Goal: Task Accomplishment & Management: Use online tool/utility

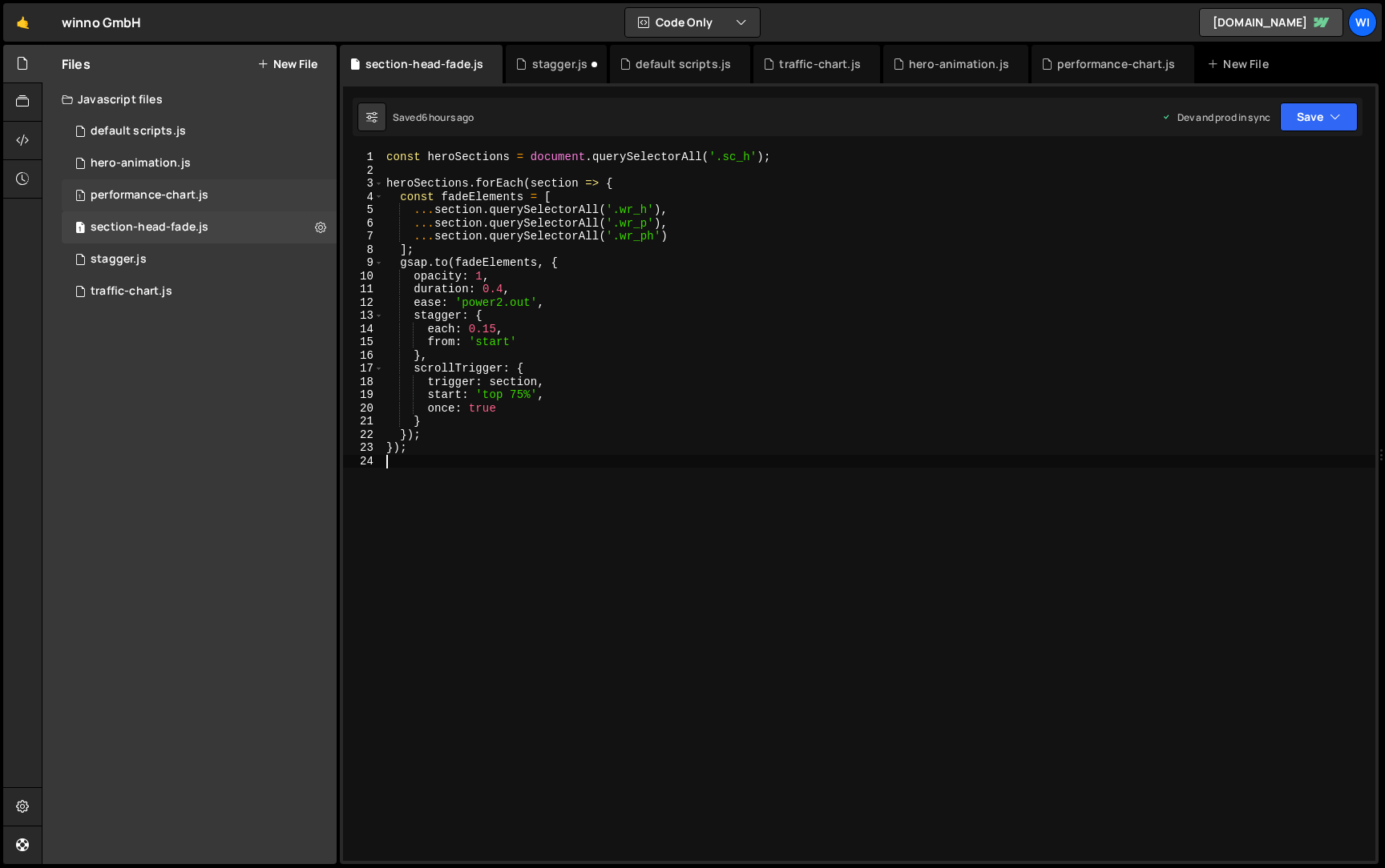
click at [188, 189] on div "performance-chart.js" at bounding box center [149, 195] width 118 height 14
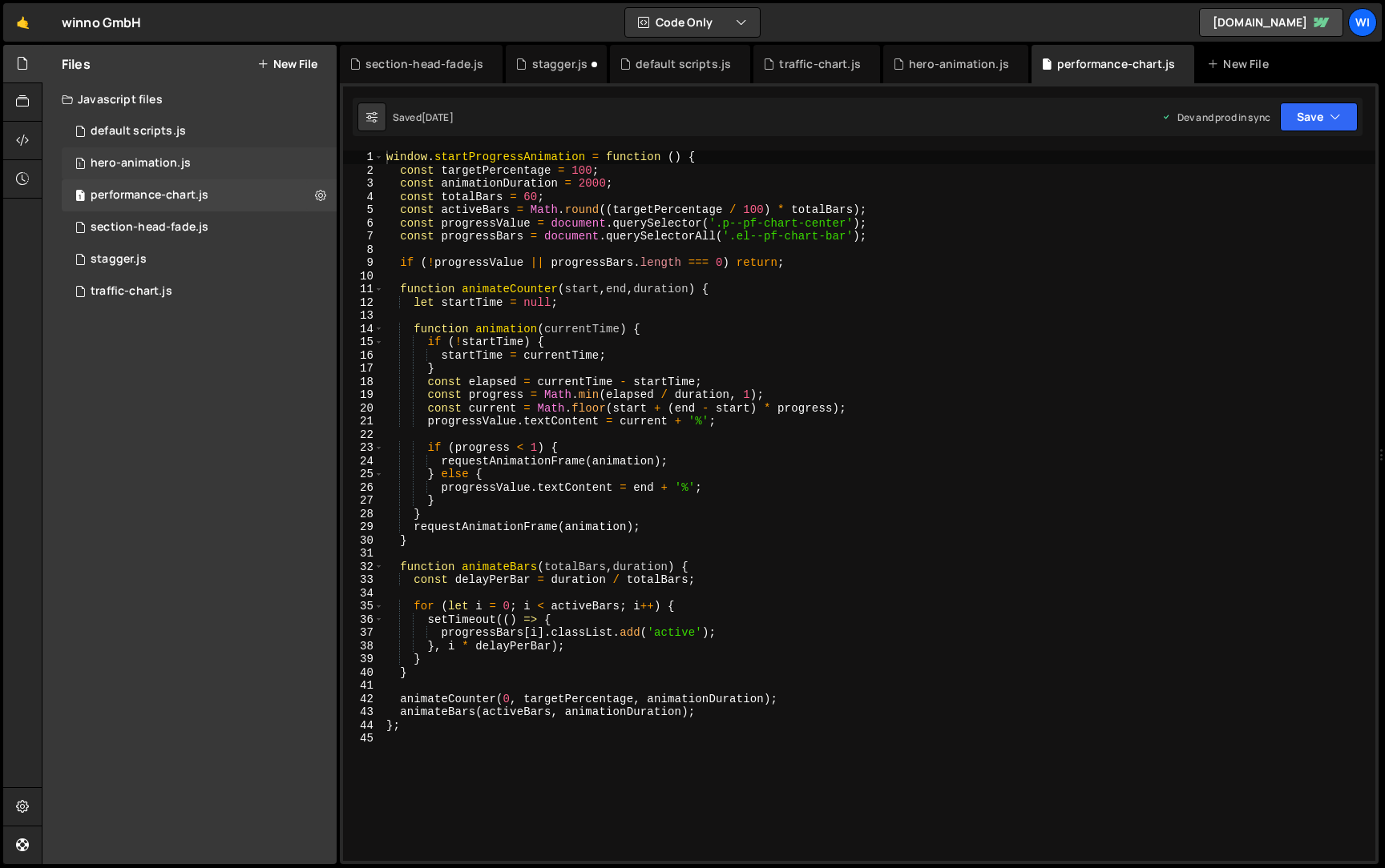
click at [197, 162] on div "1 hero-animation.js 0" at bounding box center [199, 164] width 275 height 32
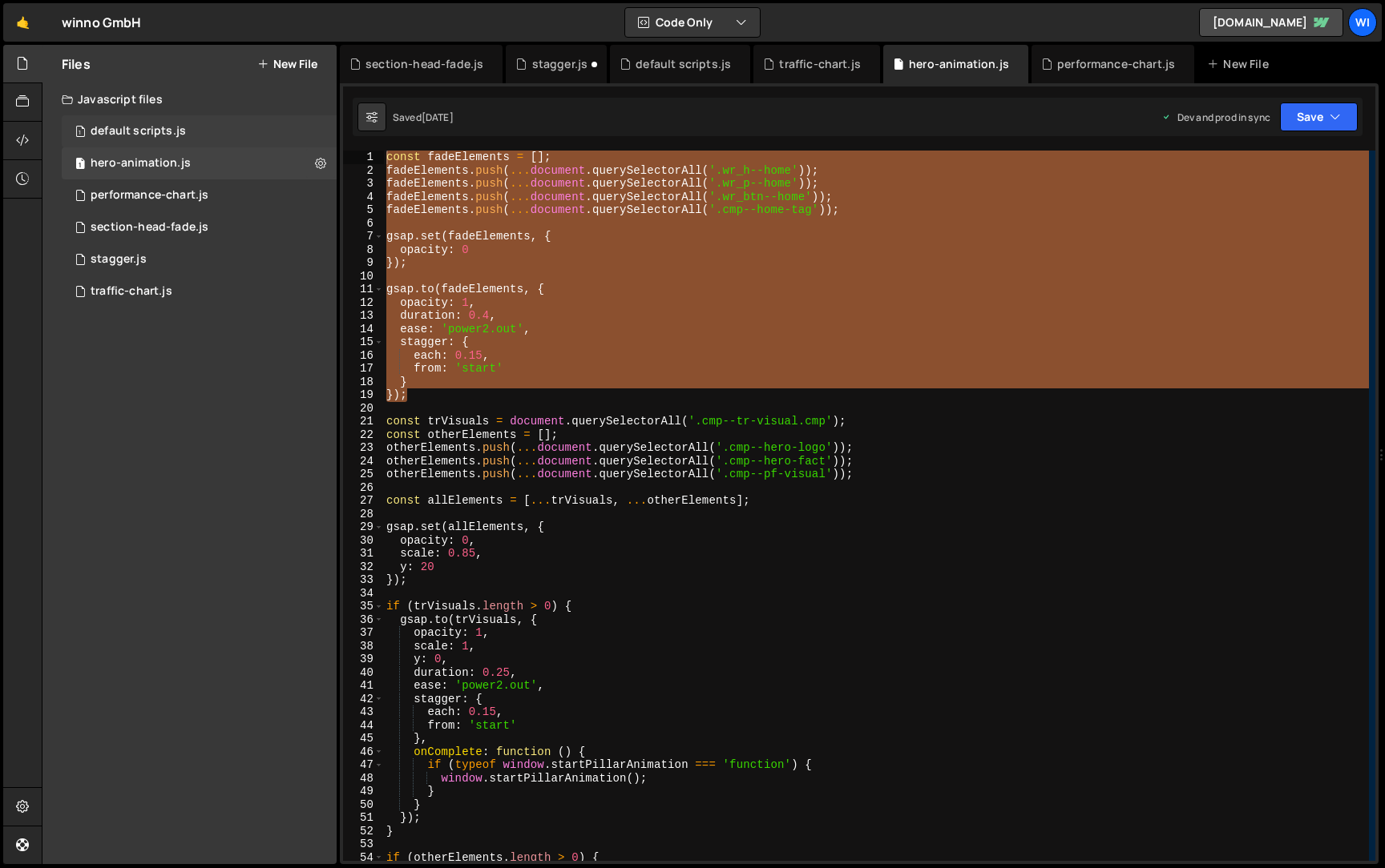
click at [197, 132] on div "1 default scripts.js 0" at bounding box center [199, 132] width 275 height 32
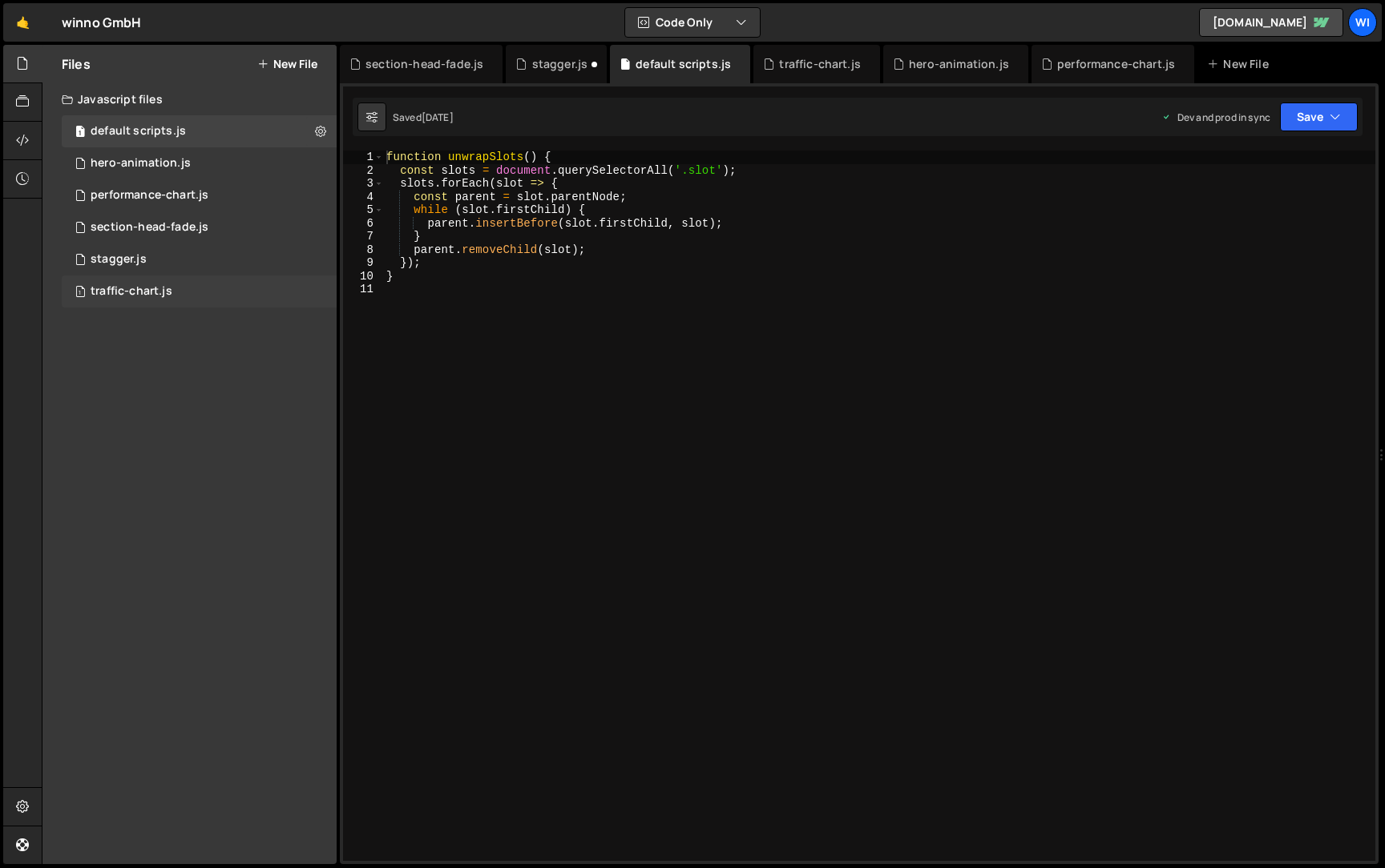
click at [184, 293] on div "1 traffic-chart.js 0" at bounding box center [199, 291] width 275 height 32
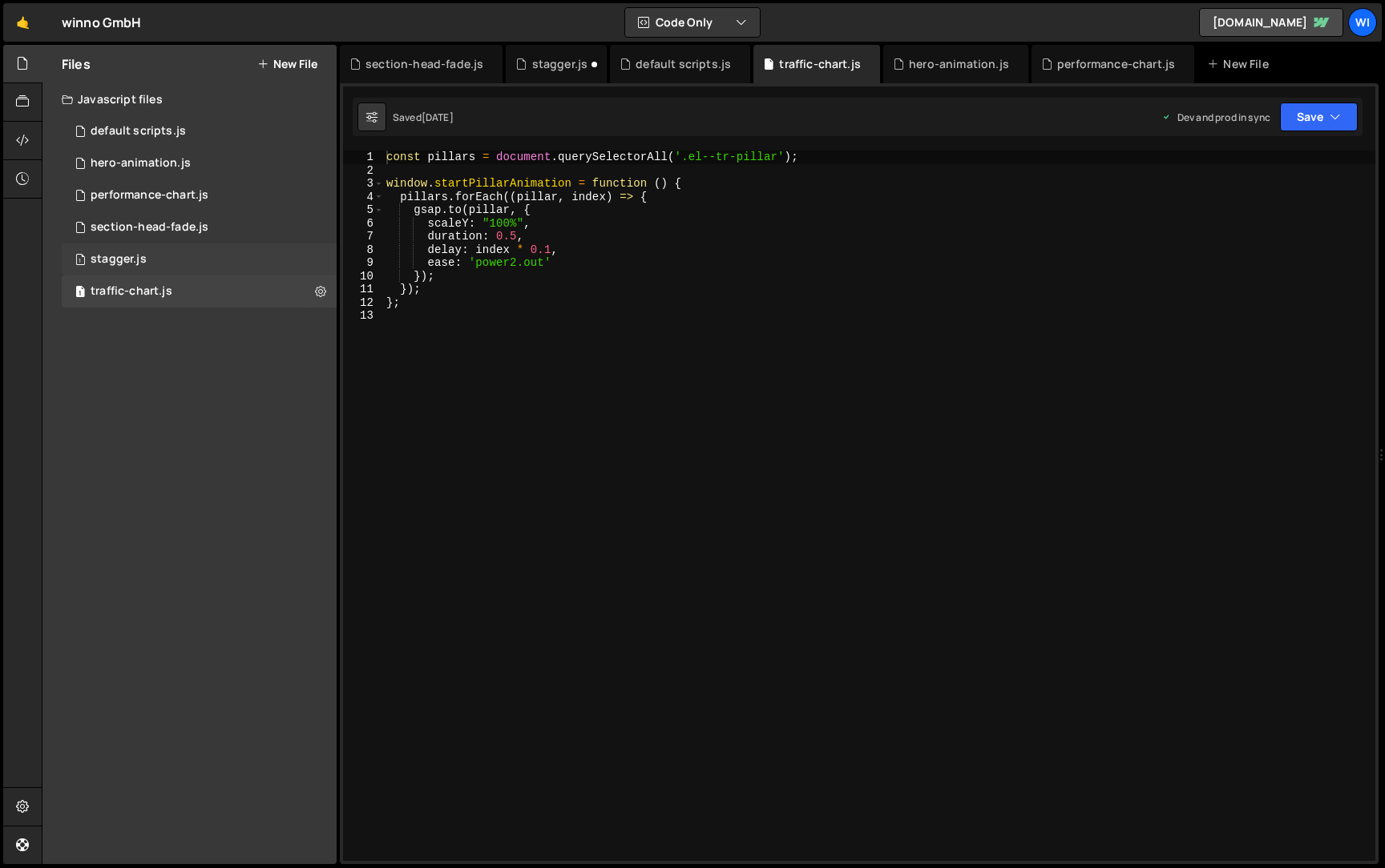
click at [174, 266] on div "1 stagger.js 0" at bounding box center [199, 259] width 275 height 32
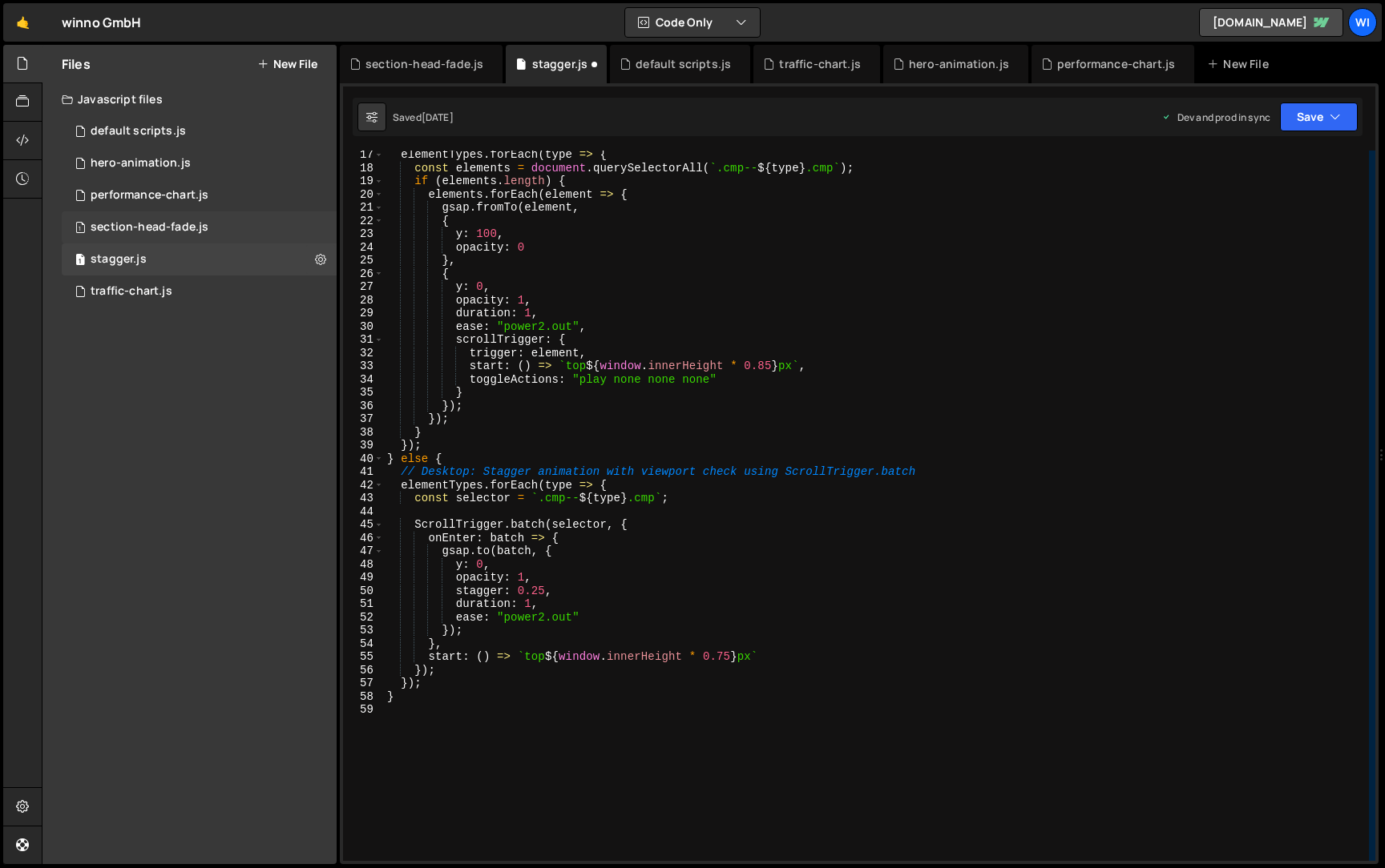
click at [214, 238] on div "1 section-head-fade.js 0" at bounding box center [199, 227] width 275 height 32
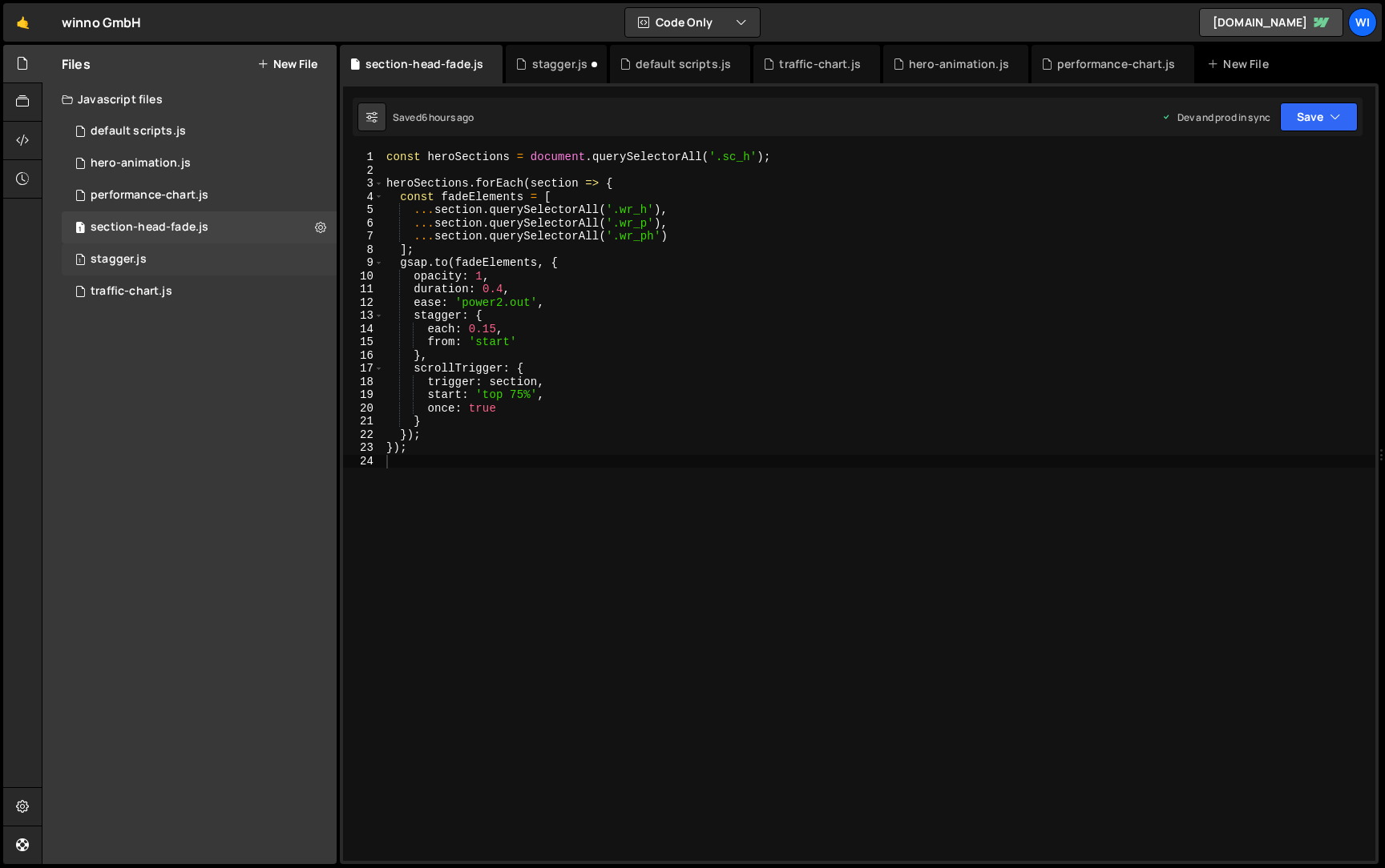
click at [204, 271] on div "1 stagger.js 0" at bounding box center [199, 259] width 275 height 32
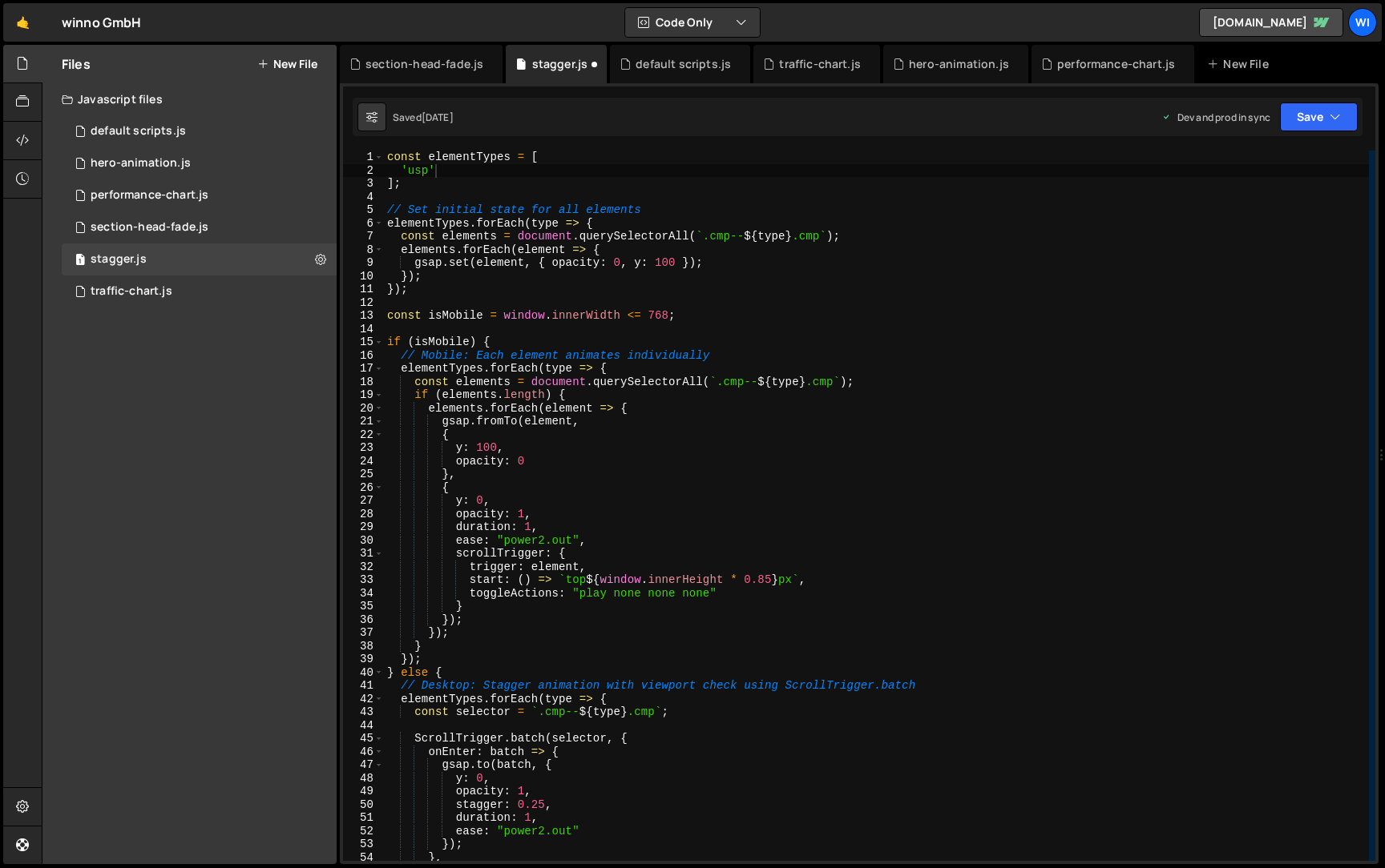
click at [459, 173] on div "const elementTypes = [ 'usp' ] ; // Set initial state for all elements elementT…" at bounding box center [876, 520] width 985 height 737
click at [360, 114] on button at bounding box center [372, 117] width 29 height 29
select select "editor"
select select "ace/theme/cobalt"
type input "14"
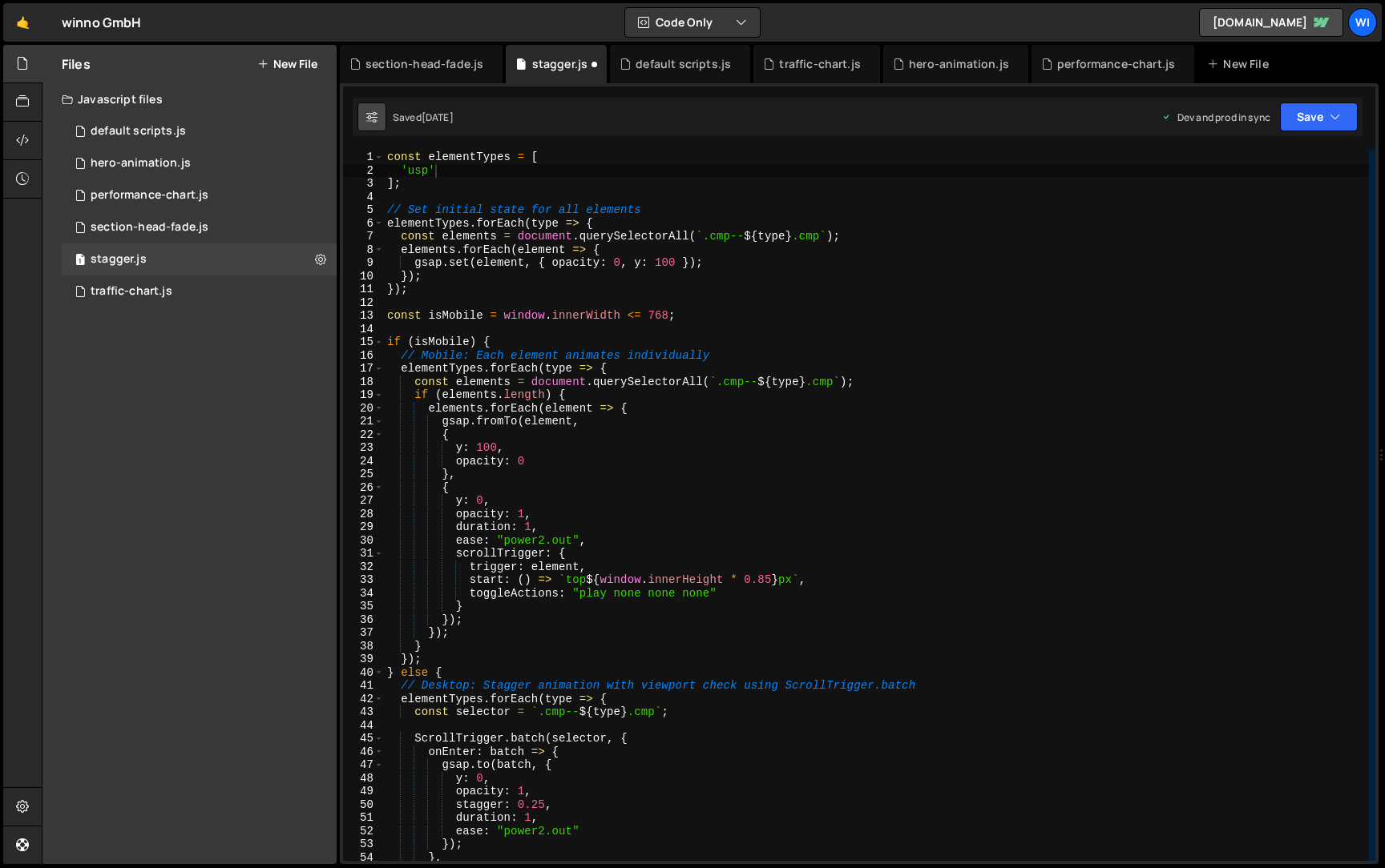
checkbox input "true"
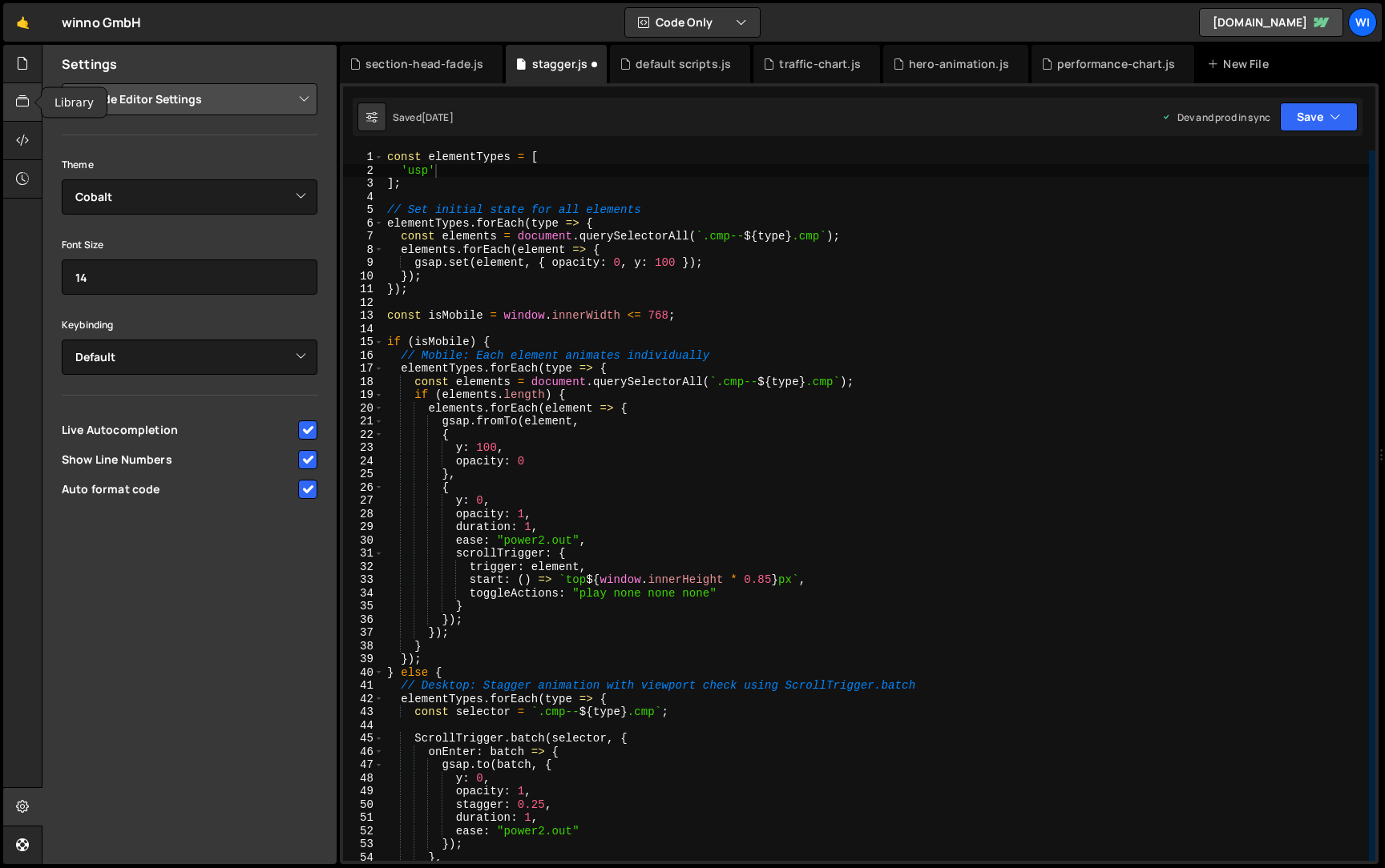
click at [27, 93] on icon at bounding box center [22, 102] width 13 height 18
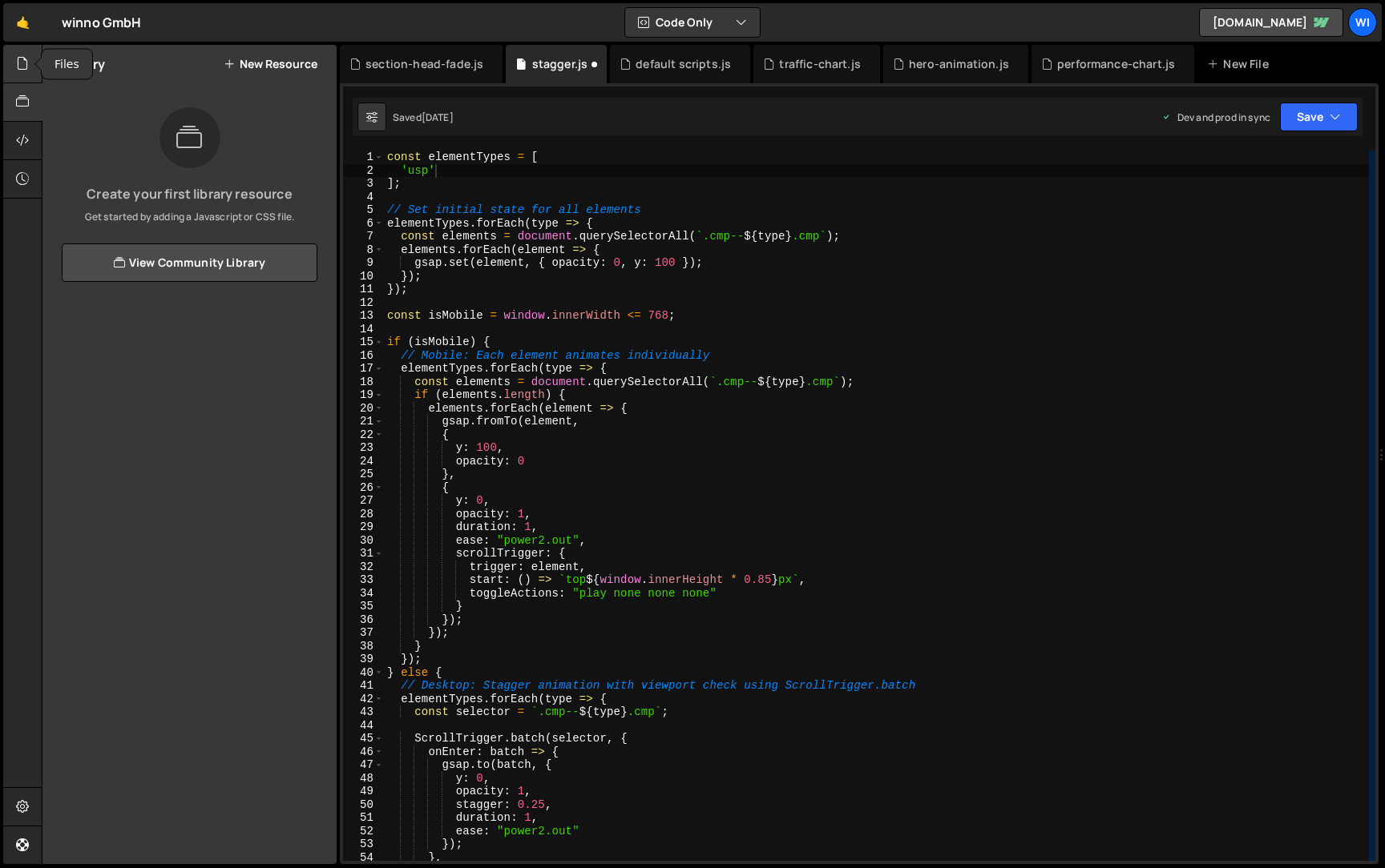
click at [31, 73] on div at bounding box center [22, 64] width 39 height 39
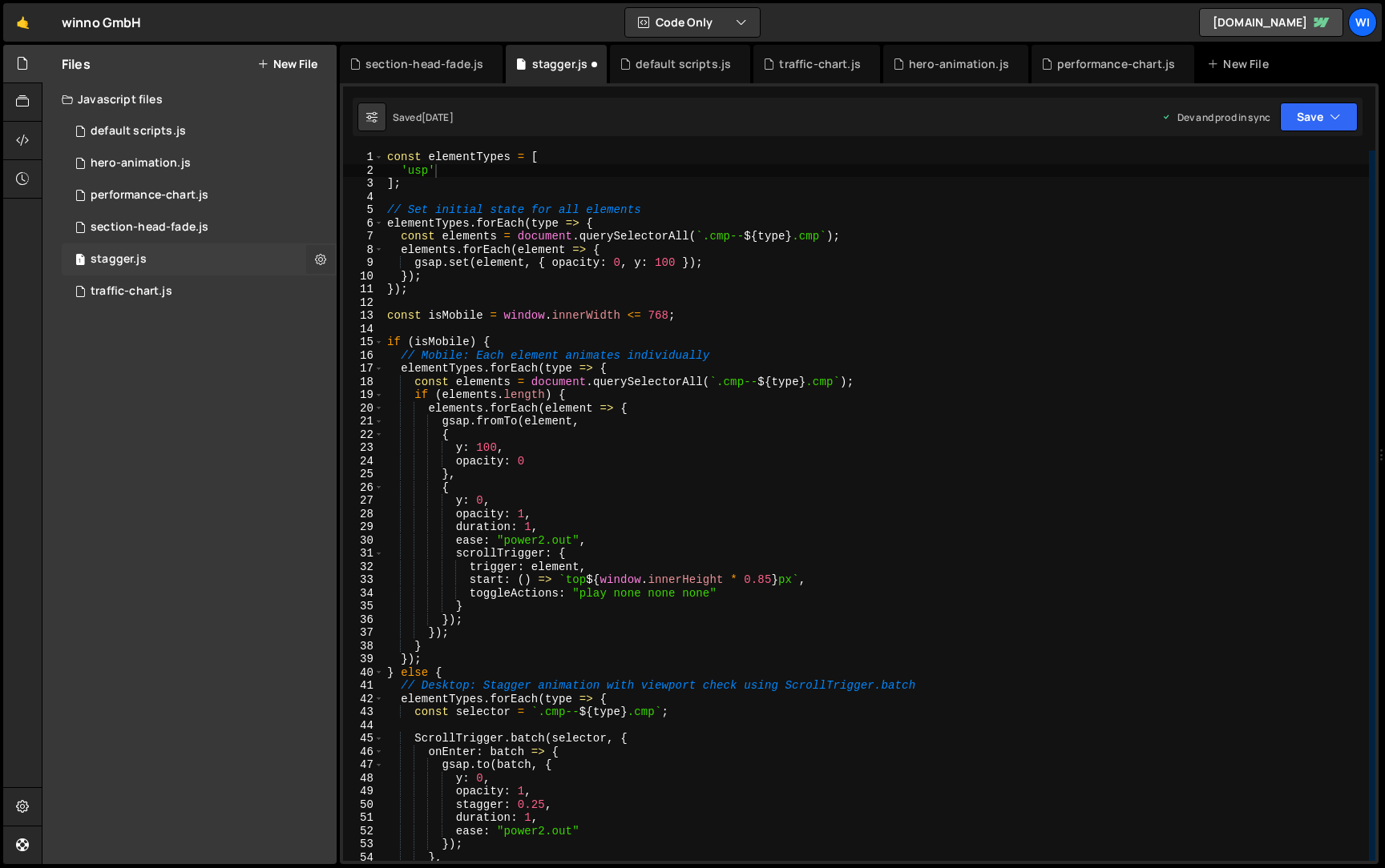
click at [322, 256] on icon at bounding box center [321, 259] width 11 height 15
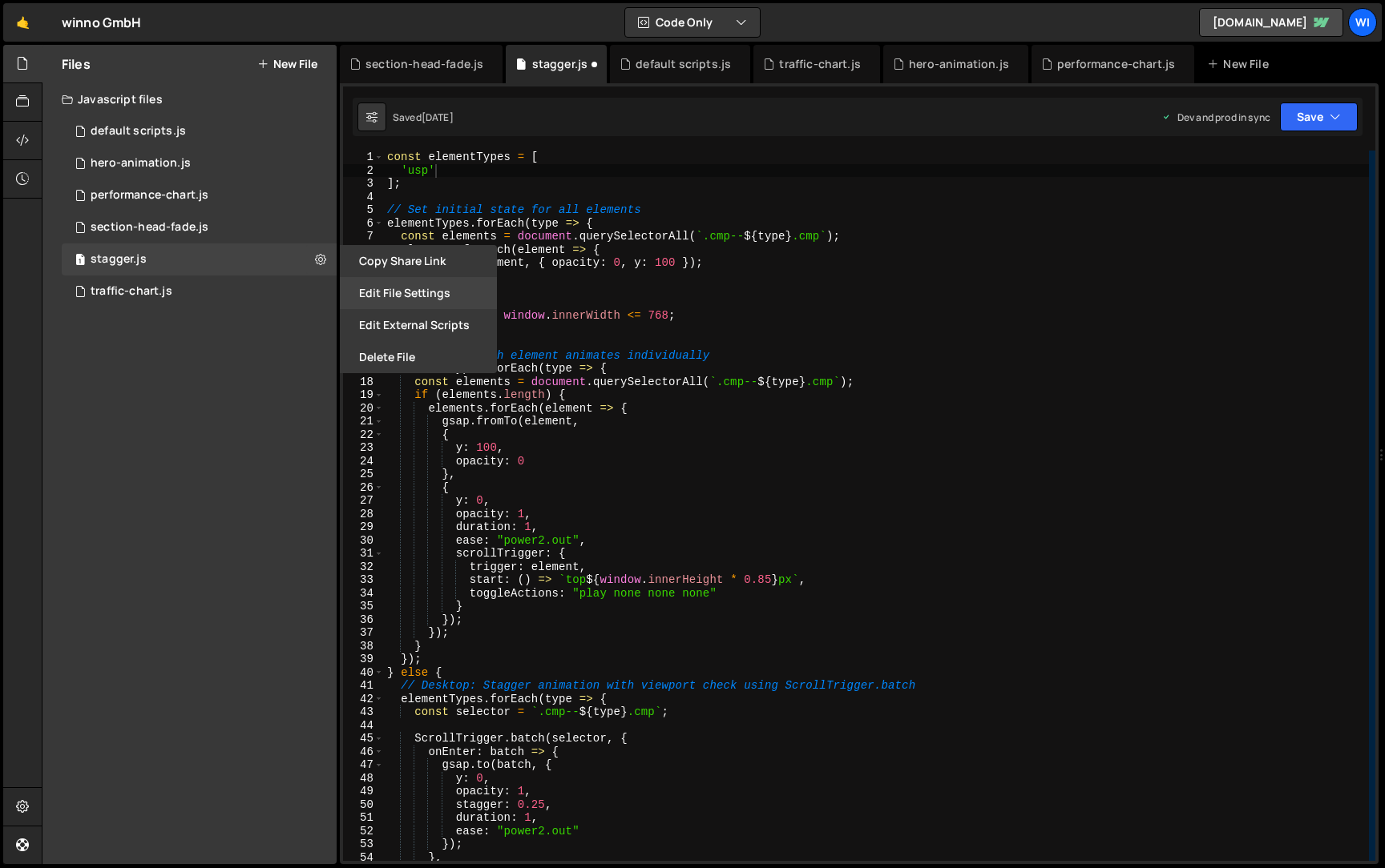
click at [412, 296] on button "Edit File Settings" at bounding box center [419, 293] width 157 height 32
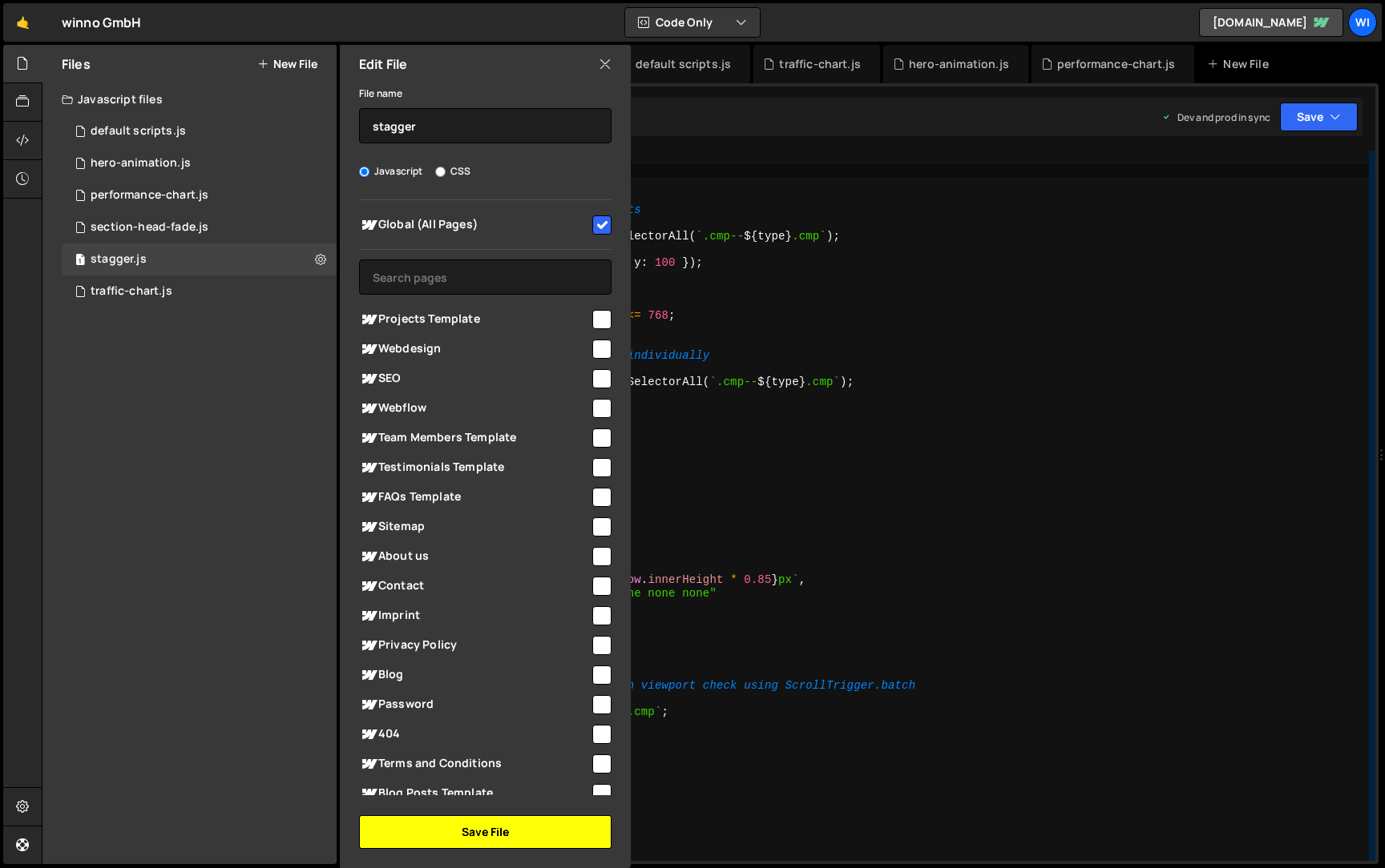
click at [471, 828] on button "Save File" at bounding box center [485, 833] width 252 height 34
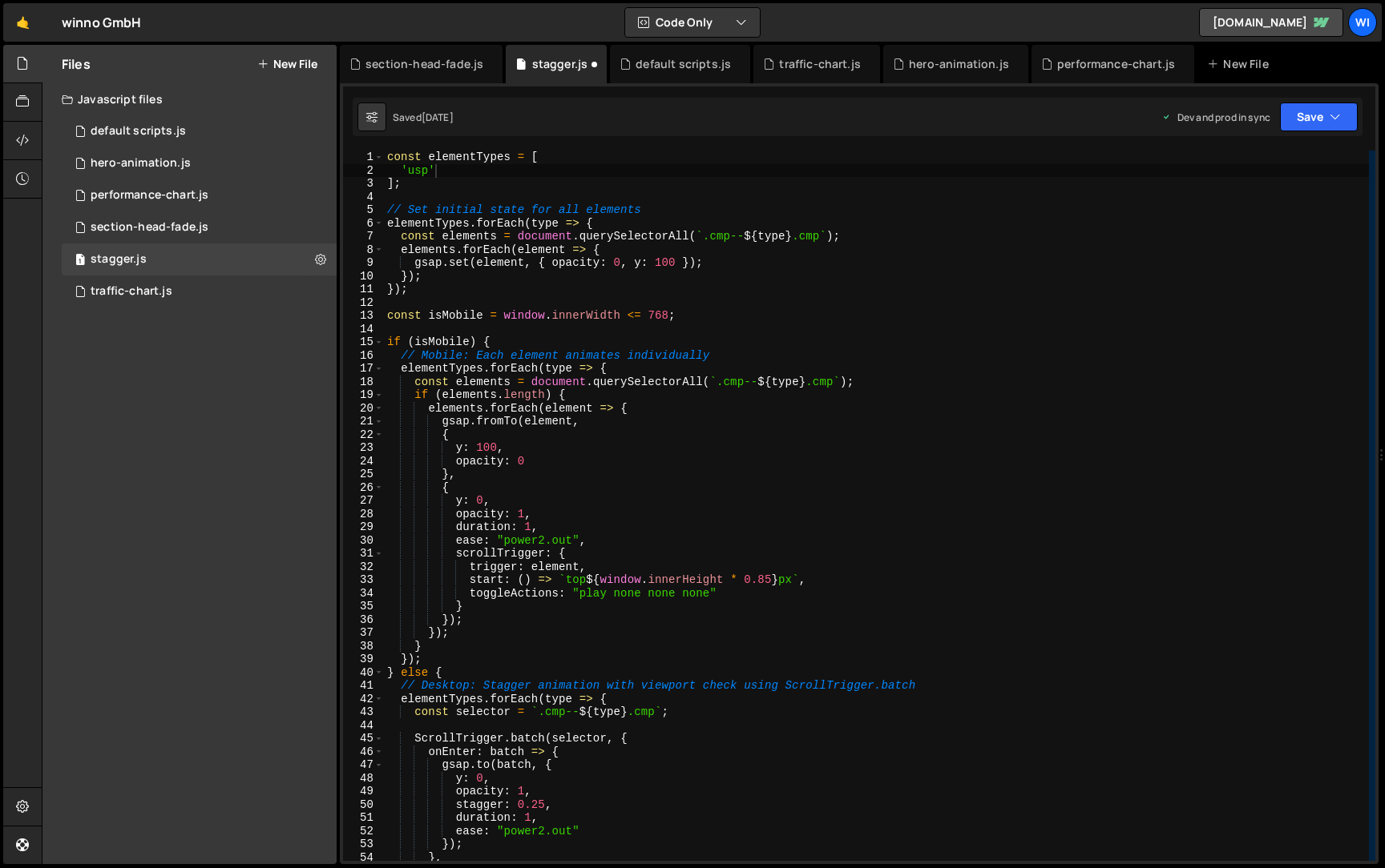
click at [529, 297] on div "const elementTypes = [ 'usp' ] ; // Set initial state for all elements elementT…" at bounding box center [876, 520] width 985 height 737
click at [396, 188] on div "const elementTypes = [ 'usp' ] ; // Set initial state for all elements elementT…" at bounding box center [876, 520] width 985 height 737
type textarea "];"
click at [407, 202] on div "const elementTypes = [ 'usp' ] ; // Set initial state for all elements elementT…" at bounding box center [876, 520] width 985 height 737
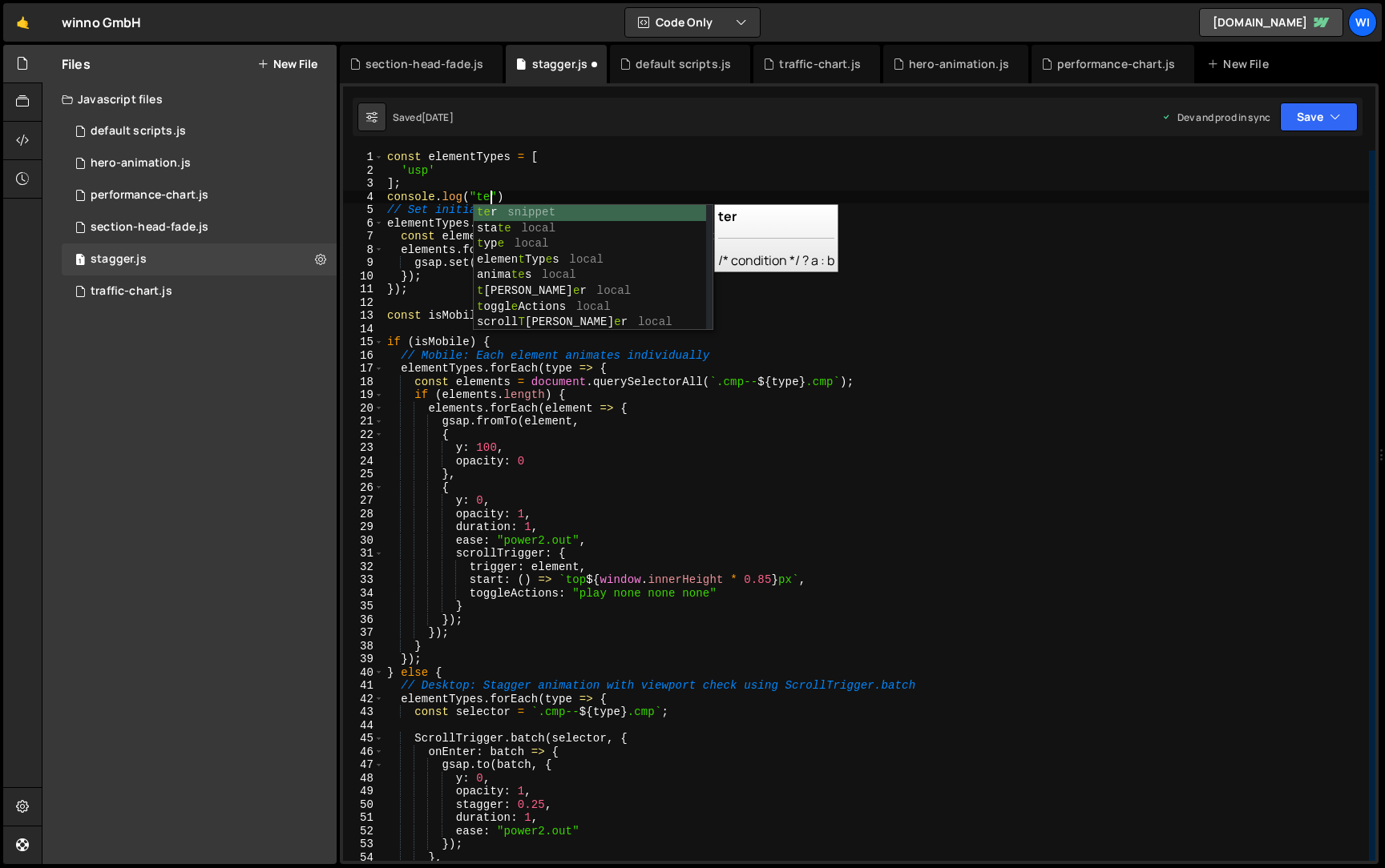
scroll to position [0, 7]
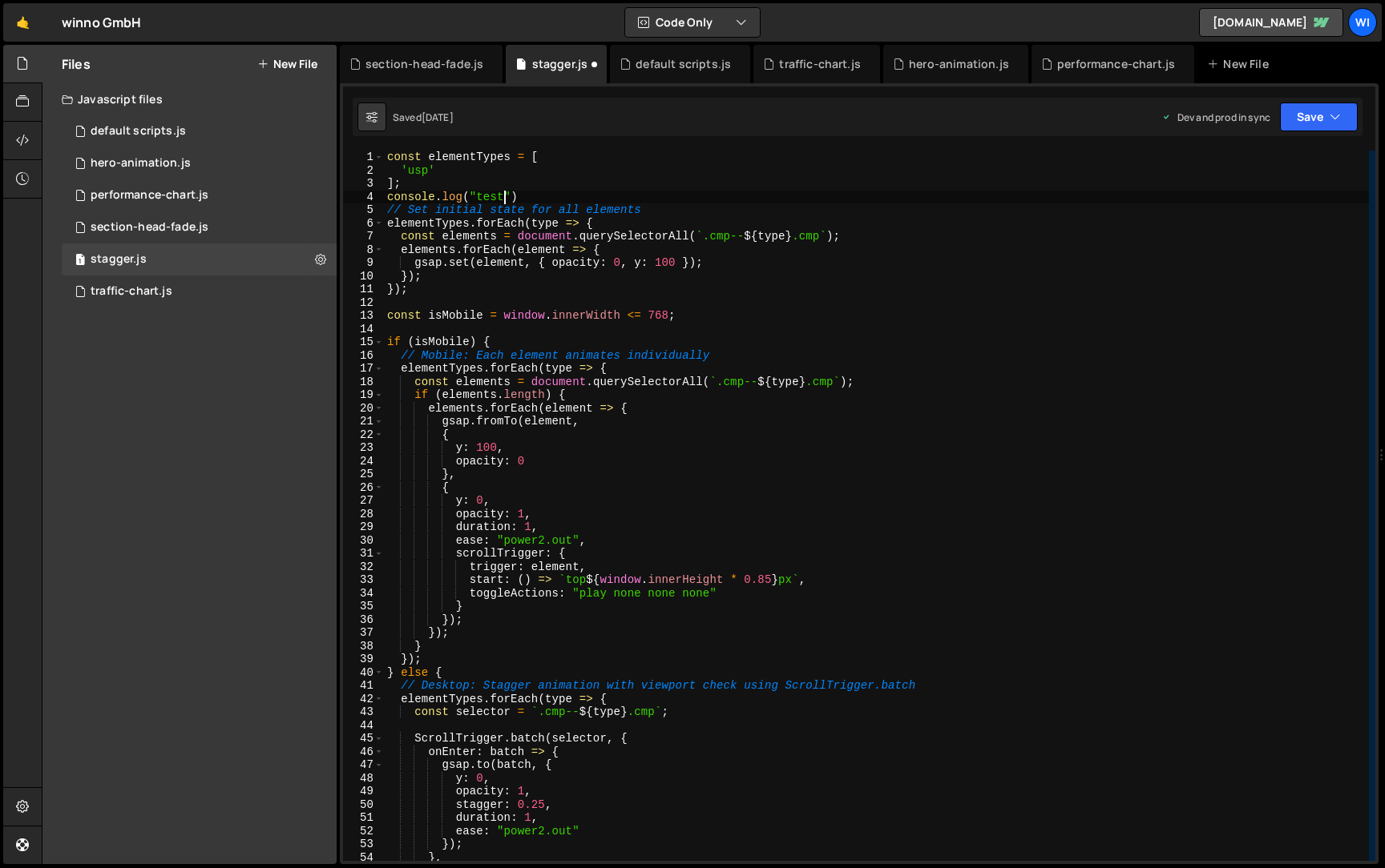
click at [724, 178] on div "const elementTypes = [ 'usp' ] ; console . log ( "test" ) // Set initial state …" at bounding box center [876, 520] width 985 height 737
type textarea "];"
